Goal: Transaction & Acquisition: Book appointment/travel/reservation

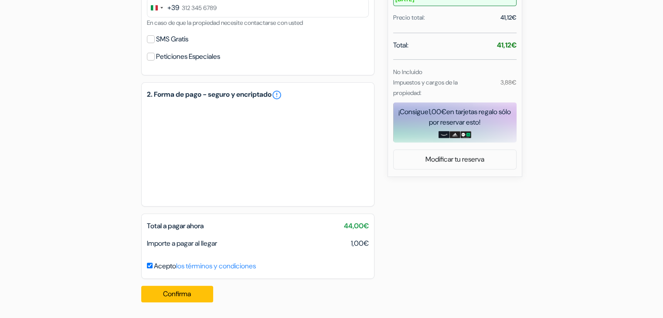
scroll to position [322, 0]
click at [397, 250] on div "add_box Albergue Corner 6 St. Margaret Street, Sliema, Malta Detalles del Aloja…" at bounding box center [331, 38] width 575 height 543
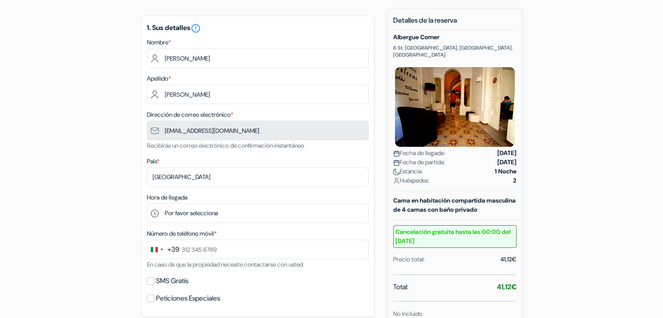
scroll to position [0, 0]
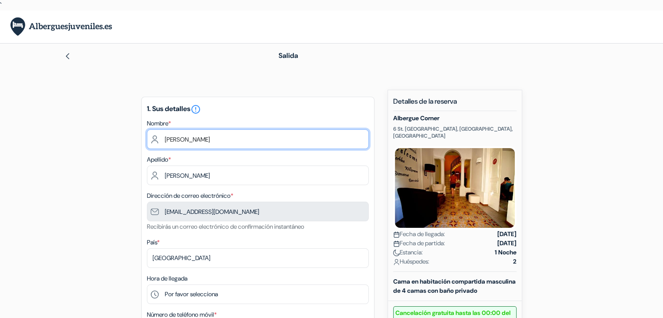
click at [196, 135] on input "[PERSON_NAME]" at bounding box center [258, 139] width 222 height 20
type input "[PERSON_NAME]"
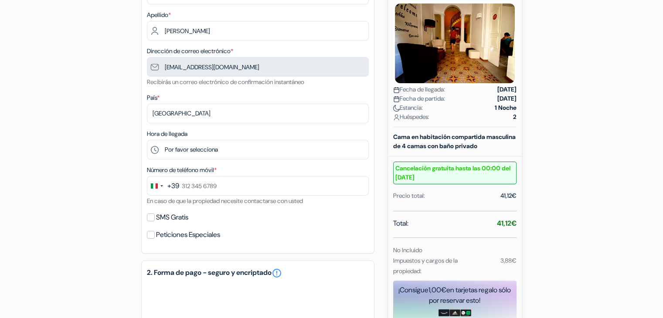
scroll to position [149, 0]
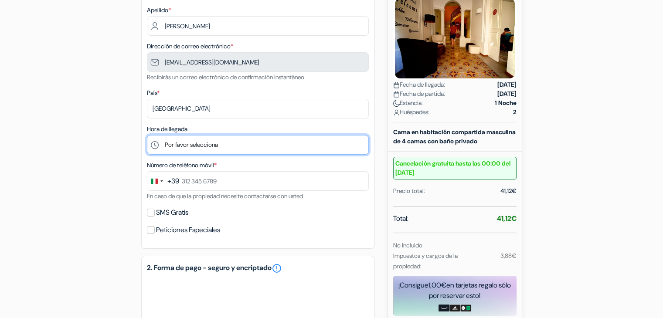
click at [190, 145] on select "Por favor selecciona 14:00 15:00 16:00 17:00 18:00 19:00 20:00 21:00 22:00" at bounding box center [258, 145] width 222 height 20
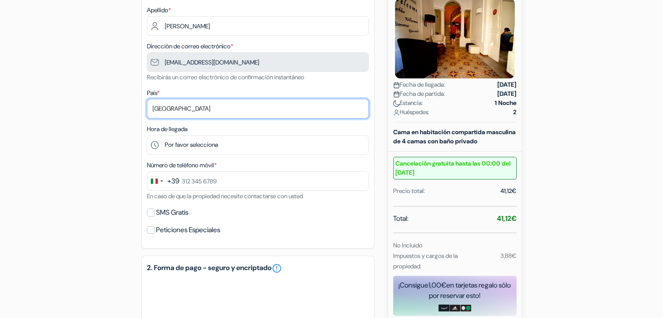
click at [166, 109] on select "Selecciona país Abjasia [GEOGRAPHIC_DATA] [GEOGRAPHIC_DATA] [GEOGRAPHIC_DATA] […" at bounding box center [258, 109] width 222 height 20
click at [166, 109] on select "Selecciona país Abjasia Afganistán Albania Alemania Andorra Angola Anguila Anti…" at bounding box center [258, 109] width 222 height 20
click at [171, 110] on select "Selecciona país Abjasia Afganistán Albania Alemania Andorra Angola Anguila Anti…" at bounding box center [258, 109] width 222 height 20
select select "es"
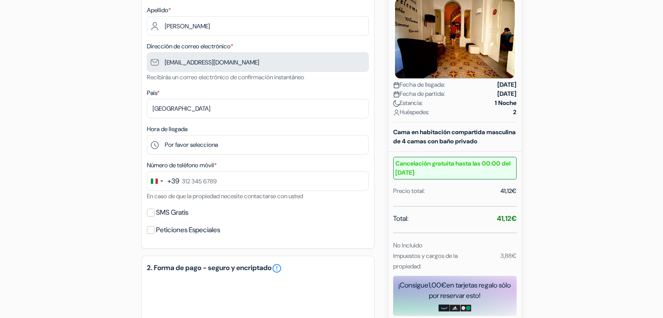
click at [167, 186] on div "+39" at bounding box center [173, 181] width 12 height 10
type input "e"
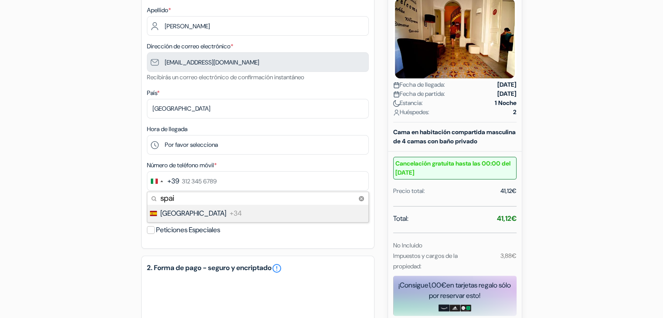
type input "spain"
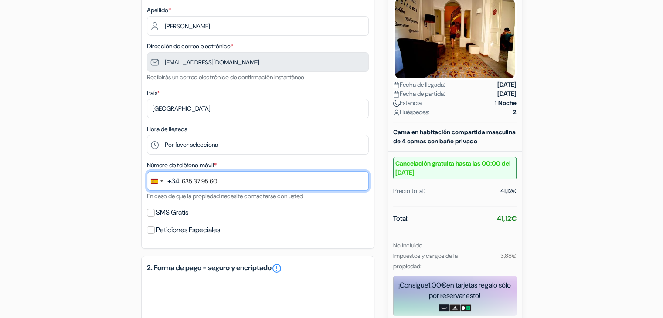
type input "635 37 95 60"
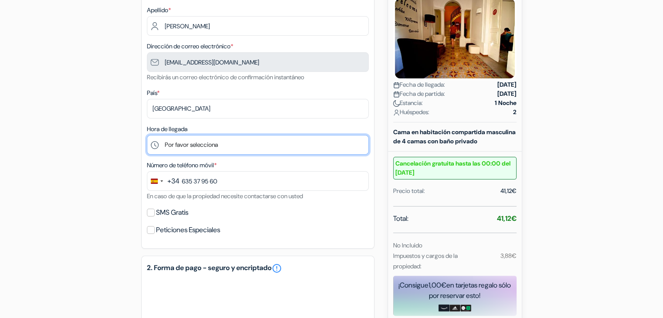
click at [212, 142] on select "Por favor selecciona 14:00 15:00 16:00 17:00 18:00 19:00 20:00 21:00 22:00" at bounding box center [258, 145] width 222 height 20
select select "22"
click at [147, 136] on select "Por favor selecciona 14:00 15:00 16:00 17:00 18:00 19:00 20:00 21:00 22:00" at bounding box center [258, 145] width 222 height 20
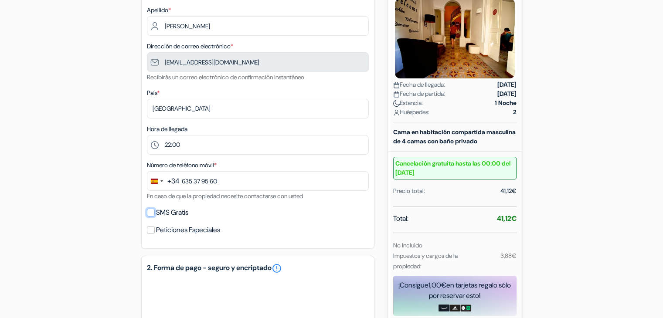
click at [149, 213] on input "SMS Gratis" at bounding box center [151, 213] width 8 height 8
checkbox input "true"
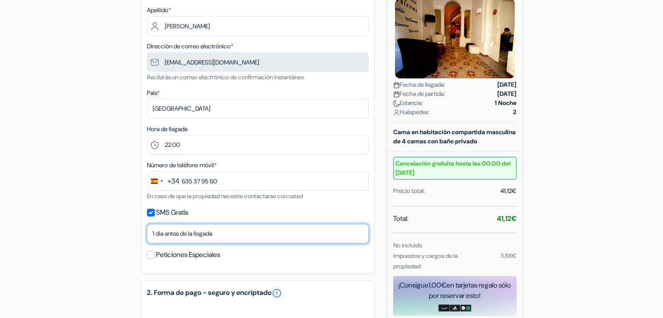
click at [204, 232] on select "No gracias Enviar ahora Llegada 1 dia antes de la llegada 2 días antes de la ll…" at bounding box center [258, 234] width 222 height 20
click at [185, 231] on select "No gracias Enviar ahora Llegada 1 dia antes de la llegada 2 días antes de la ll…" at bounding box center [258, 234] width 222 height 20
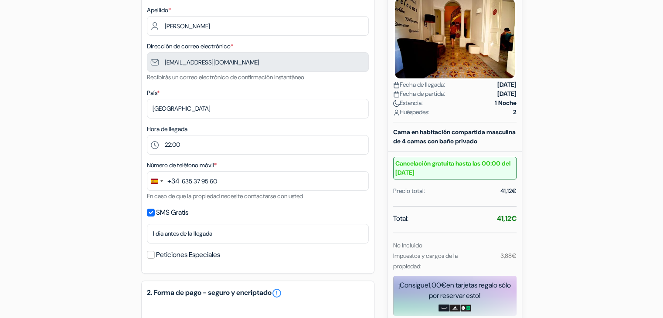
click at [136, 210] on div "add_box Albergue Corner 6 St. Margaret Street, Sliema, Malta Detalles del Aloja…" at bounding box center [331, 223] width 575 height 567
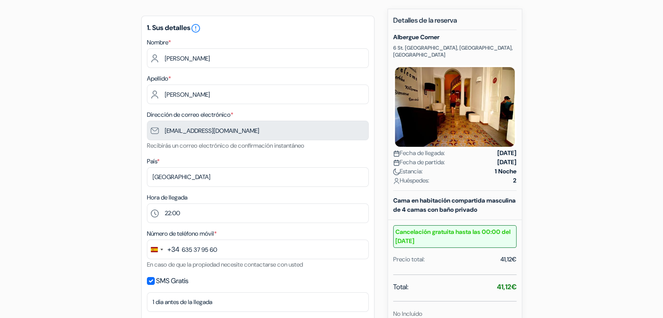
scroll to position [82, 0]
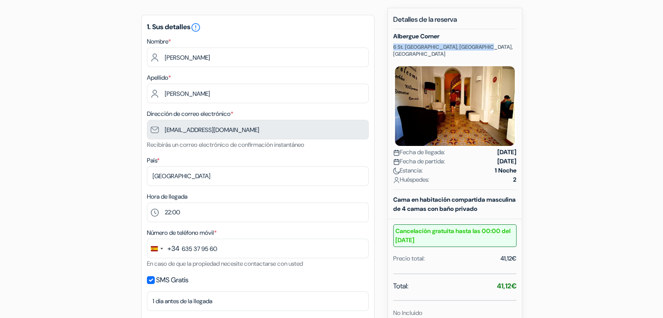
drag, startPoint x: 394, startPoint y: 47, endPoint x: 485, endPoint y: 41, distance: 90.8
click at [485, 41] on div "Albergue Corner 6 St. Margaret Street, Sliema, Malta Fecha de llegada: 8 octubr…" at bounding box center [454, 111] width 123 height 157
copy p "6 St. Margaret Street, Sliema, Malta"
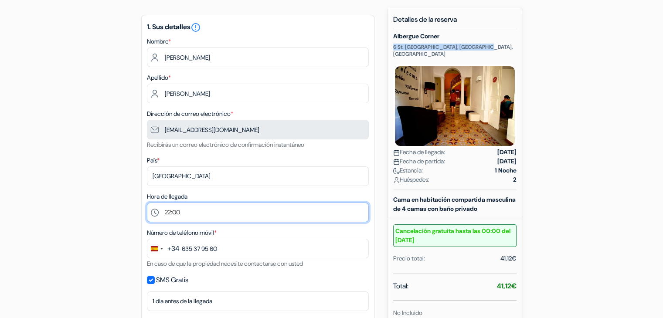
click at [200, 215] on select "Por favor selecciona 14:00 15:00 16:00 17:00 18:00 19:00 20:00 21:00 22:00" at bounding box center [258, 213] width 222 height 20
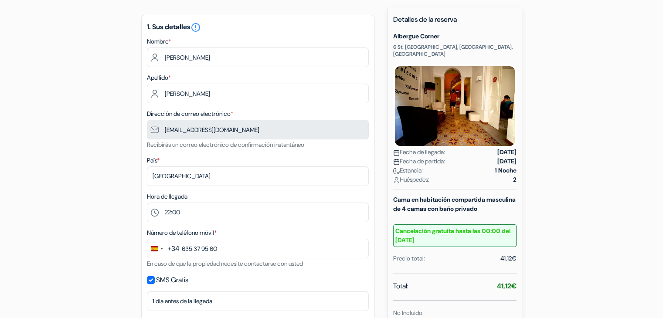
click at [90, 152] on div "add_box Albergue Corner 6 St. Margaret Street, Sliema, Malta Detalles del Aloja…" at bounding box center [331, 291] width 575 height 567
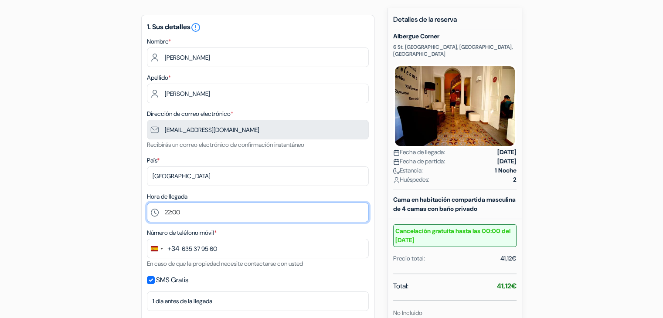
click at [185, 220] on select "Por favor selecciona 14:00 15:00 16:00 17:00 18:00 19:00 20:00 21:00 22:00" at bounding box center [258, 213] width 222 height 20
click at [147, 203] on select "Por favor selecciona 14:00 15:00 16:00 17:00 18:00 19:00 20:00 21:00 22:00" at bounding box center [258, 213] width 222 height 20
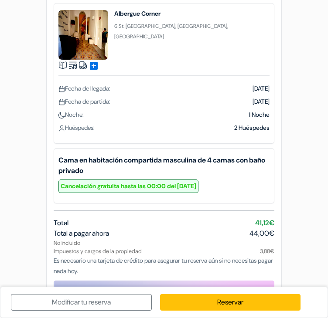
scroll to position [69, 0]
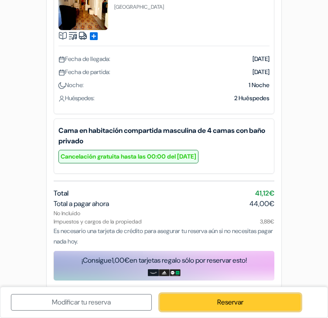
click at [207, 295] on link "Reservar" at bounding box center [230, 302] width 141 height 17
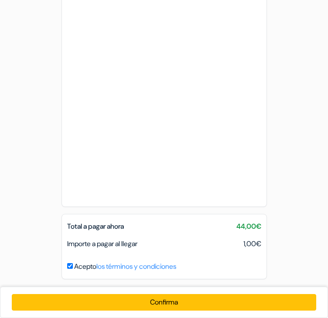
scroll to position [436, 0]
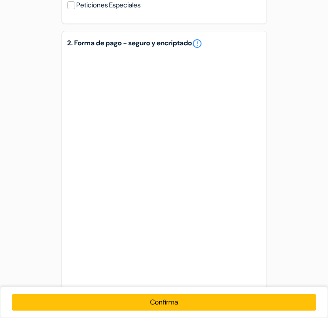
scroll to position [352, 0]
click at [51, 173] on div "1. Sus detalles error_outline Nombre * Roberto Miguel Apellido * Souza Cárdenas…" at bounding box center [163, 27] width 233 height 689
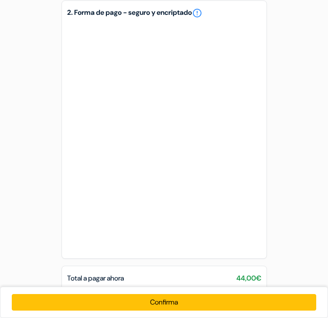
scroll to position [436, 0]
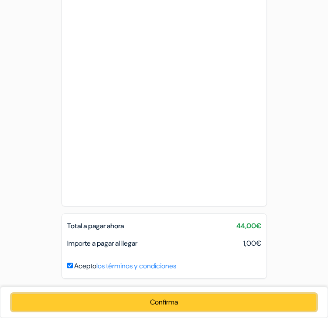
click at [188, 300] on button "Confirma Loading..." at bounding box center [164, 302] width 304 height 17
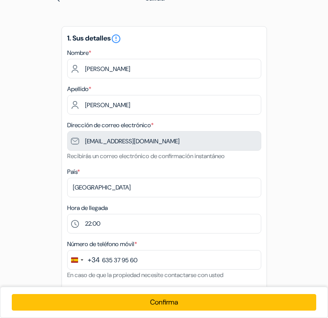
scroll to position [2, 0]
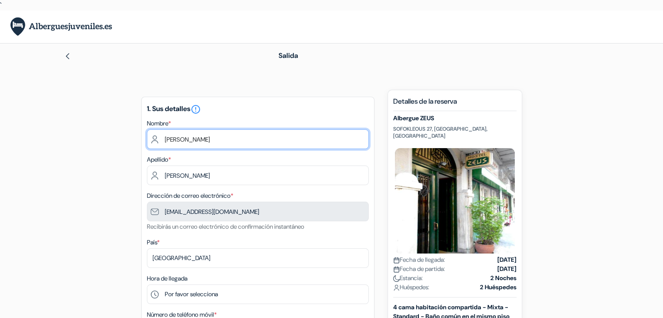
click at [325, 134] on input "[PERSON_NAME]" at bounding box center [258, 139] width 222 height 20
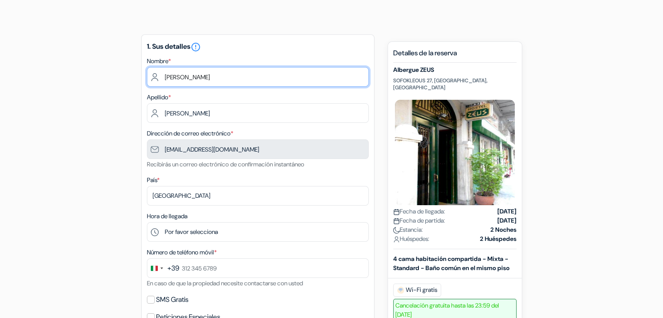
scroll to position [63, 0]
type input "[PERSON_NAME]"
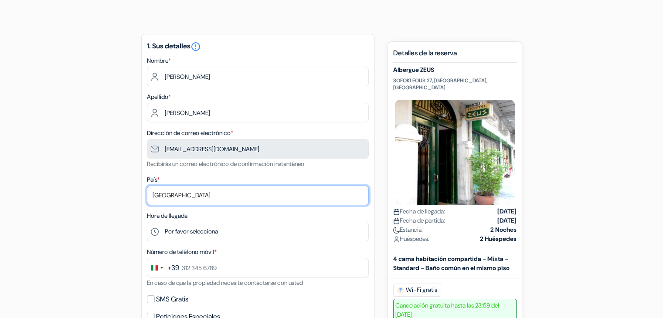
click at [185, 196] on select "Selecciona país Abjasia Afganistán Albania Alemania Andorra Angola Anguila Anti…" at bounding box center [258, 196] width 222 height 20
select select "62"
click at [147, 186] on select "Selecciona país Abjasia Afganistán Albania Alemania Andorra Angola Anguila Anti…" at bounding box center [258, 196] width 222 height 20
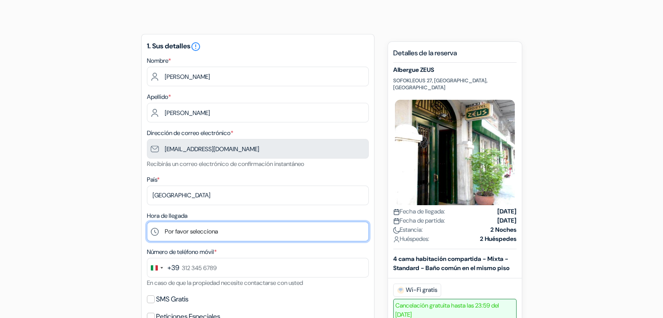
click at [184, 229] on select "Por favor selecciona 1:00 2:00 3:00 4:00 5:00 6:00 7:00 8:00 9:00 10:00 11:00 1…" at bounding box center [258, 232] width 222 height 20
click at [147, 222] on select "Por favor selecciona 1:00 2:00 3:00 4:00 5:00 6:00 7:00 8:00 9:00 10:00 11:00 1…" at bounding box center [258, 232] width 222 height 20
click at [180, 236] on select "Por favor selecciona 1:00 2:00 3:00 4:00 5:00 6:00 7:00 8:00 9:00 10:00 11:00 1…" at bounding box center [258, 232] width 222 height 20
select select "22"
click at [147, 222] on select "Por favor selecciona 1:00 2:00 3:00 4:00 5:00 6:00 7:00 8:00 9:00 10:00 11:00 1…" at bounding box center [258, 232] width 222 height 20
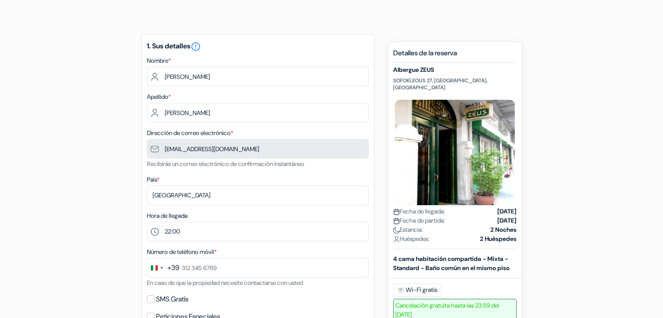
click at [172, 267] on div "+39" at bounding box center [173, 268] width 12 height 10
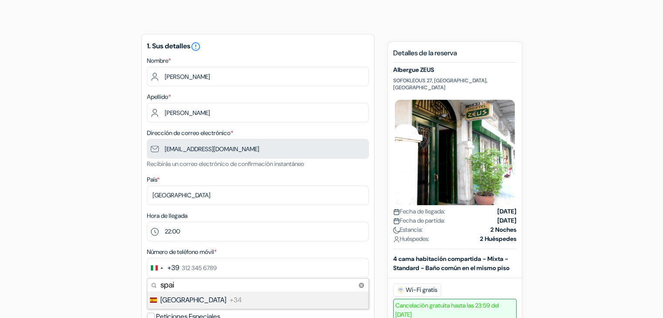
type input "spain"
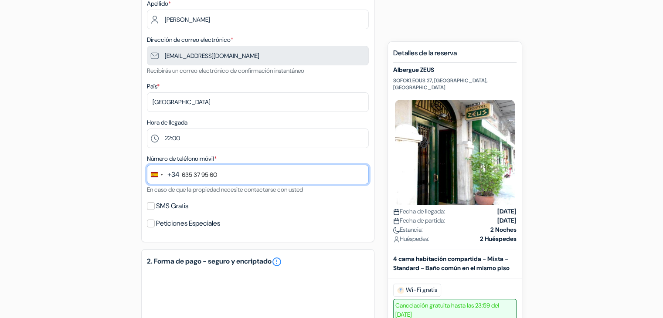
scroll to position [162, 0]
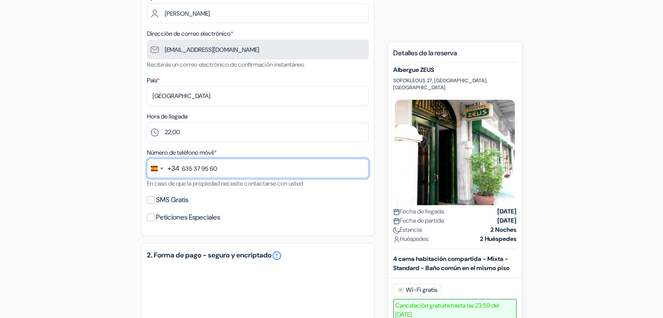
type input "635 37 95 60"
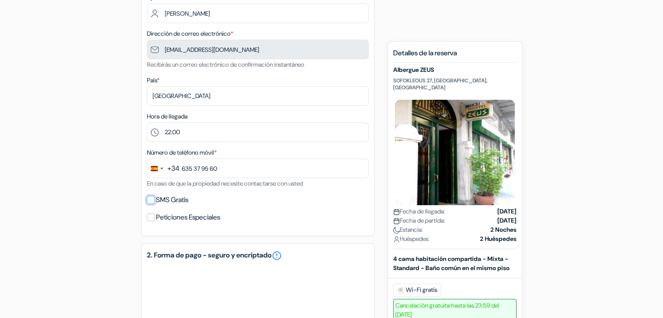
click at [147, 200] on input "SMS Gratis" at bounding box center [151, 200] width 8 height 8
checkbox input "true"
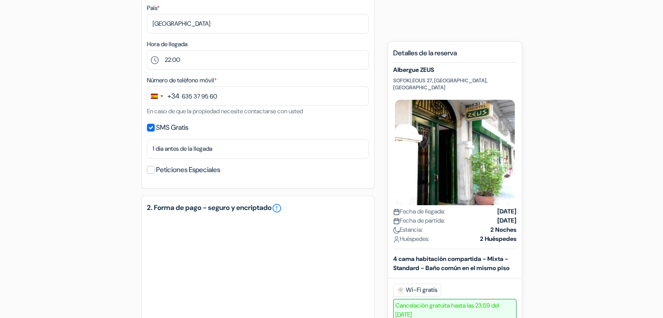
scroll to position [234, 0]
click at [534, 224] on div "add_box Albergue ZEUS SOFOKLEOUS 27, Atenas, Grecia Detalles del Alojamiento do…" at bounding box center [331, 221] width 575 height 731
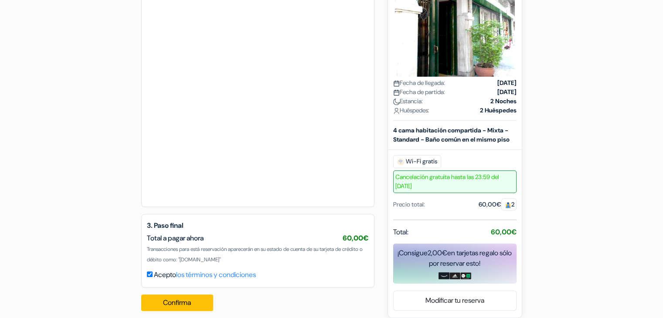
scroll to position [511, 0]
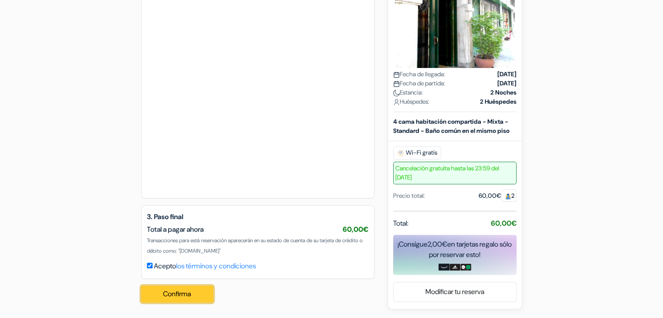
click at [175, 291] on button "Confirma Loading..." at bounding box center [177, 294] width 72 height 17
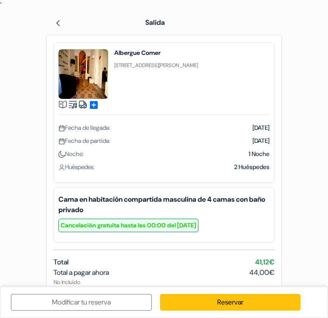
click at [55, 24] on div "Salida" at bounding box center [164, 22] width 246 height 24
click at [55, 24] on img at bounding box center [57, 23] width 7 height 7
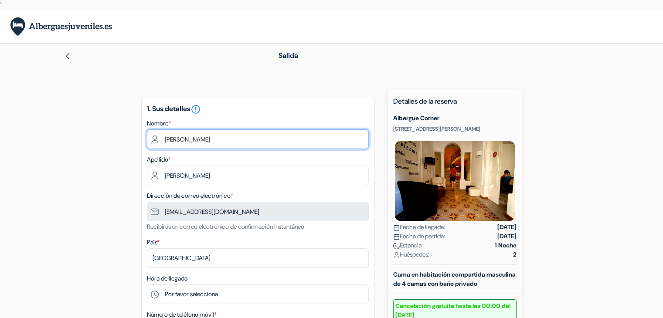
click at [242, 136] on input "[PERSON_NAME]" at bounding box center [258, 139] width 222 height 20
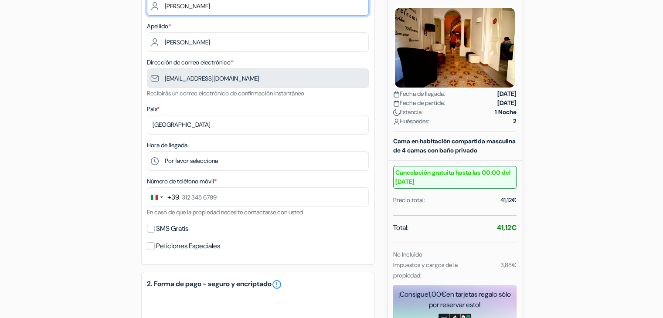
scroll to position [135, 0]
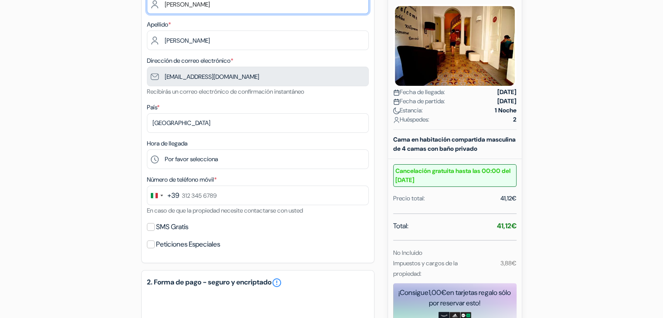
type input "[PERSON_NAME]"
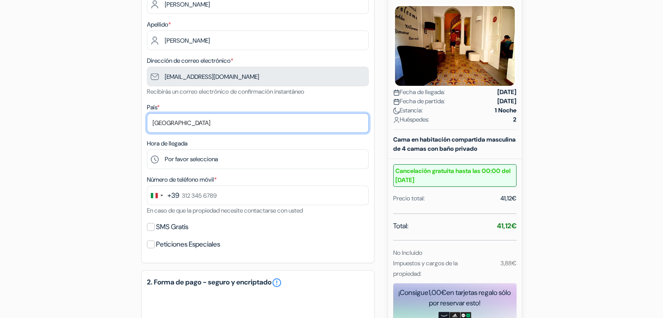
click at [198, 123] on select "Selecciona país Abjasia [GEOGRAPHIC_DATA] [GEOGRAPHIC_DATA] [GEOGRAPHIC_DATA] […" at bounding box center [258, 123] width 222 height 20
select select "es"
click at [147, 113] on select "Selecciona país Abjasia [GEOGRAPHIC_DATA] [GEOGRAPHIC_DATA] [GEOGRAPHIC_DATA] […" at bounding box center [258, 123] width 222 height 20
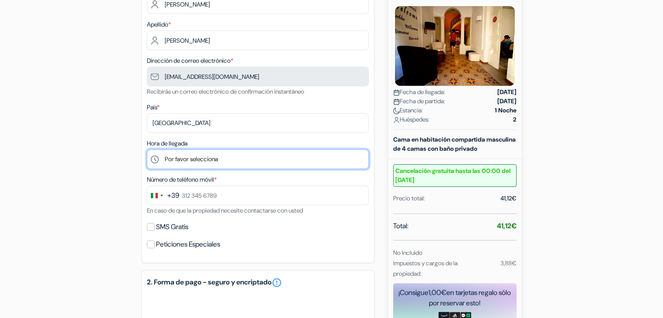
click at [206, 158] on select "Por favor selecciona 14:00 15:00 16:00 17:00 18:00 19:00 20:00 21:00 22:00" at bounding box center [258, 159] width 222 height 20
select select "22"
click at [147, 150] on select "Por favor selecciona 14:00 15:00 16:00 17:00 18:00 19:00 20:00 21:00 22:00" at bounding box center [258, 159] width 222 height 20
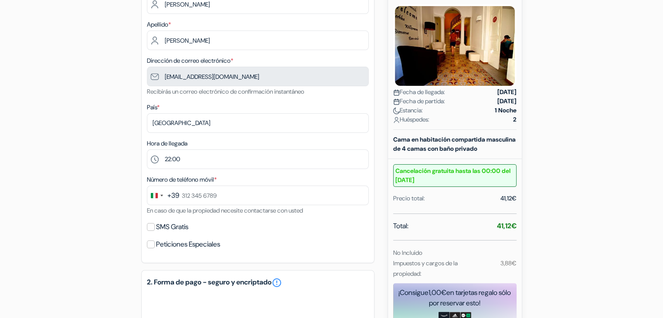
click at [170, 197] on div "+39" at bounding box center [173, 195] width 12 height 10
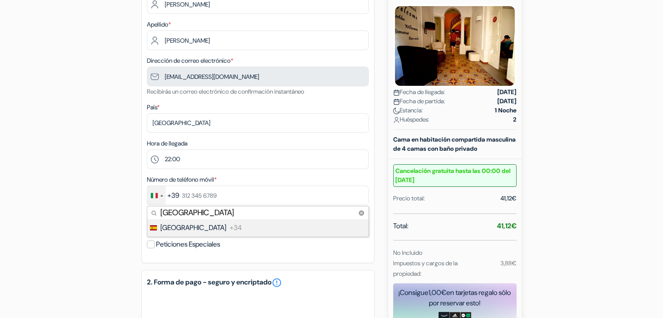
type input "spain"
click at [176, 232] on span "[GEOGRAPHIC_DATA]" at bounding box center [193, 228] width 66 height 10
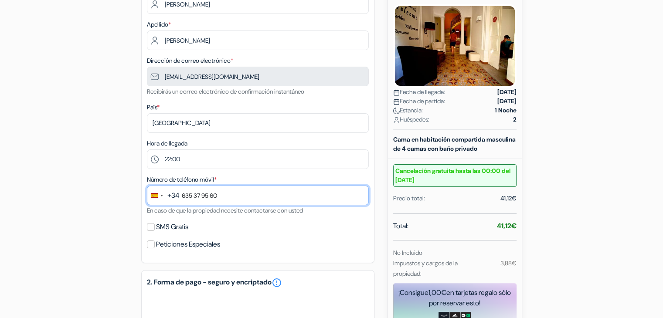
type input "635 37 95 60"
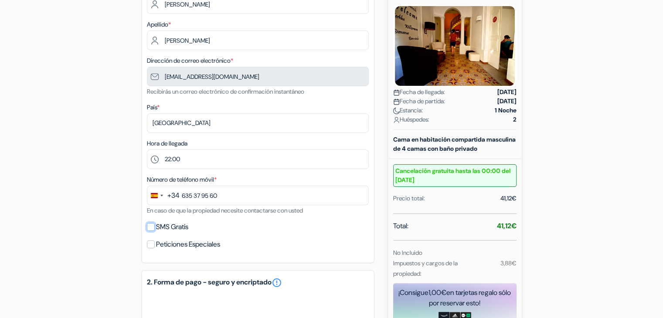
click at [149, 227] on input "SMS Gratis" at bounding box center [151, 227] width 8 height 8
checkbox input "true"
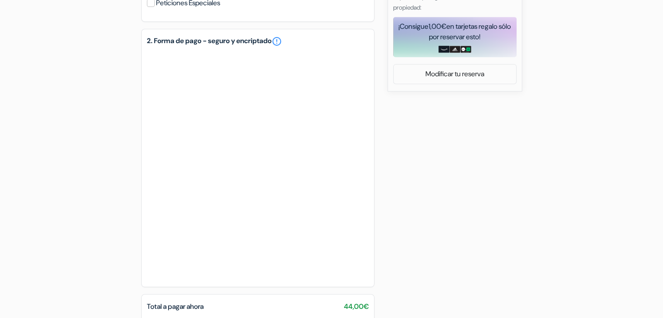
scroll to position [482, 0]
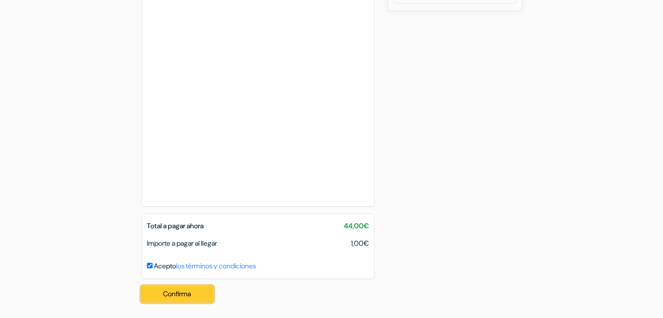
click at [196, 292] on button "Confirma Loading..." at bounding box center [177, 294] width 72 height 17
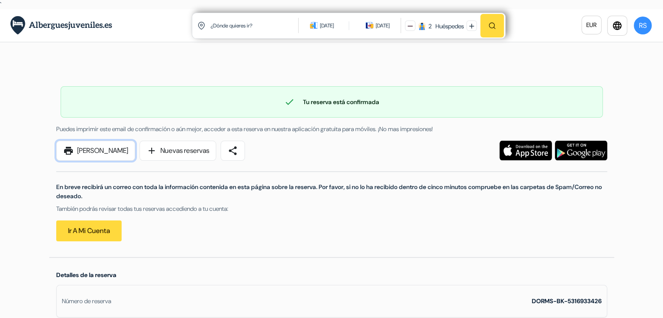
click at [120, 149] on link "print [PERSON_NAME]" at bounding box center [95, 151] width 79 height 20
